Goal: Browse casually: Explore the website without a specific task or goal

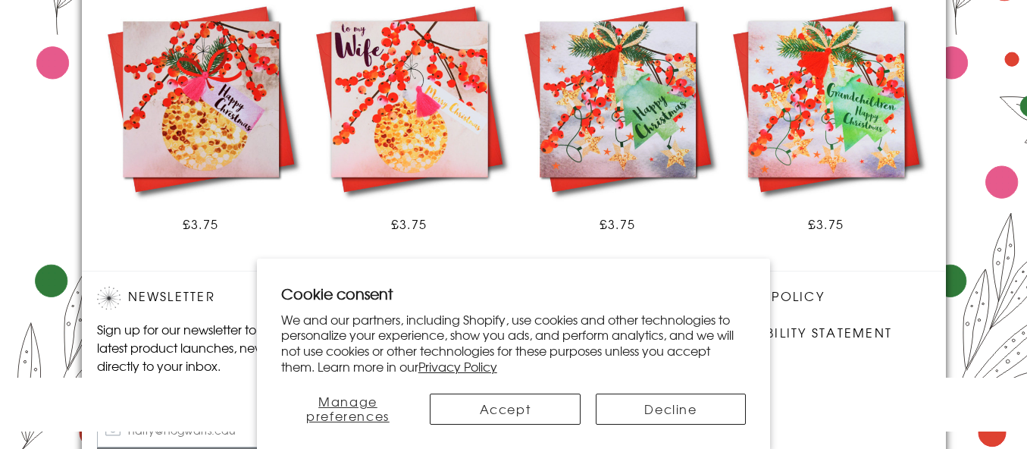
scroll to position [1115, 0]
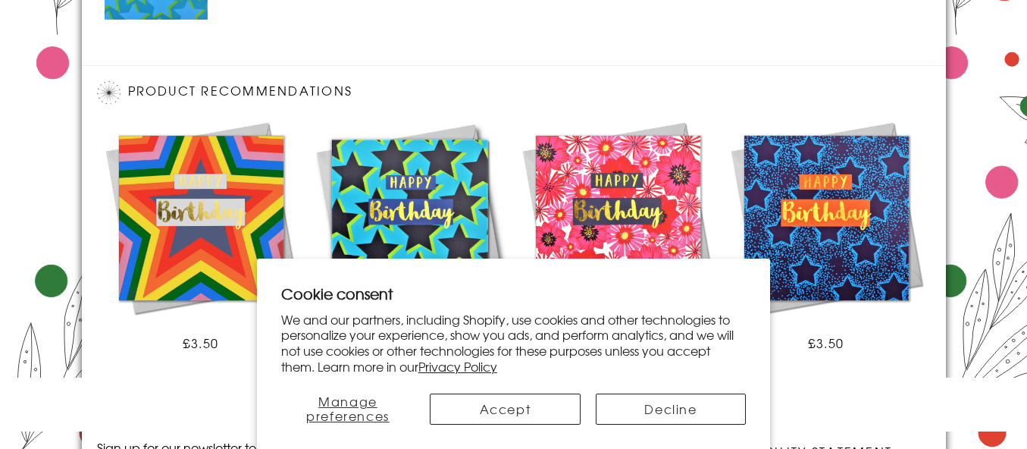
scroll to position [1233, 0]
